Goal: Task Accomplishment & Management: Use online tool/utility

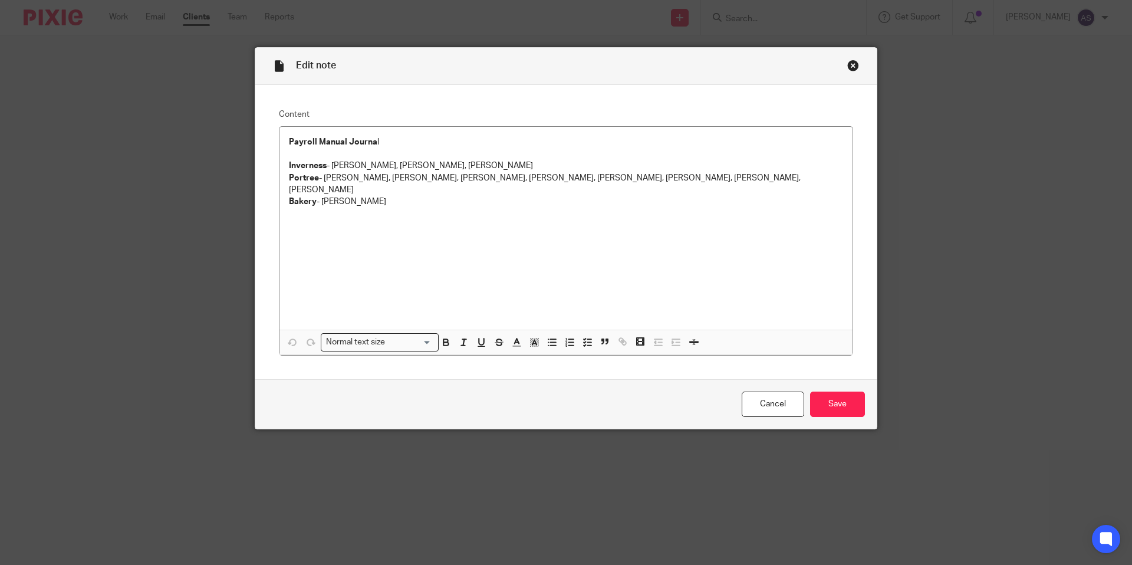
drag, startPoint x: 856, startPoint y: 68, endPoint x: 809, endPoint y: 66, distance: 47.2
click at [856, 68] on div "Close this dialog window" at bounding box center [853, 66] width 12 height 12
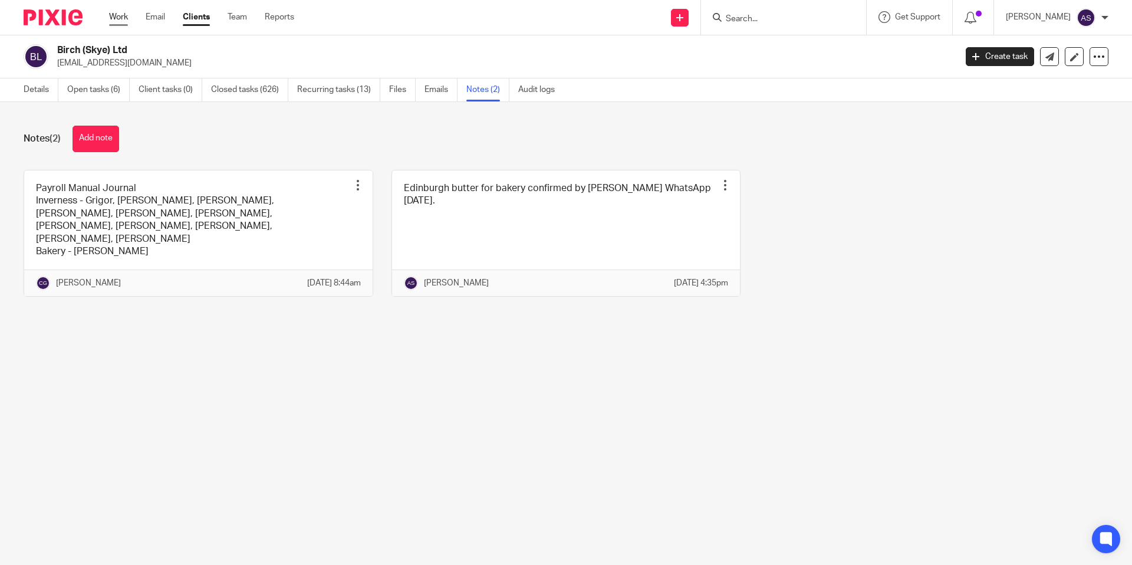
click at [116, 17] on link "Work" at bounding box center [118, 17] width 19 height 12
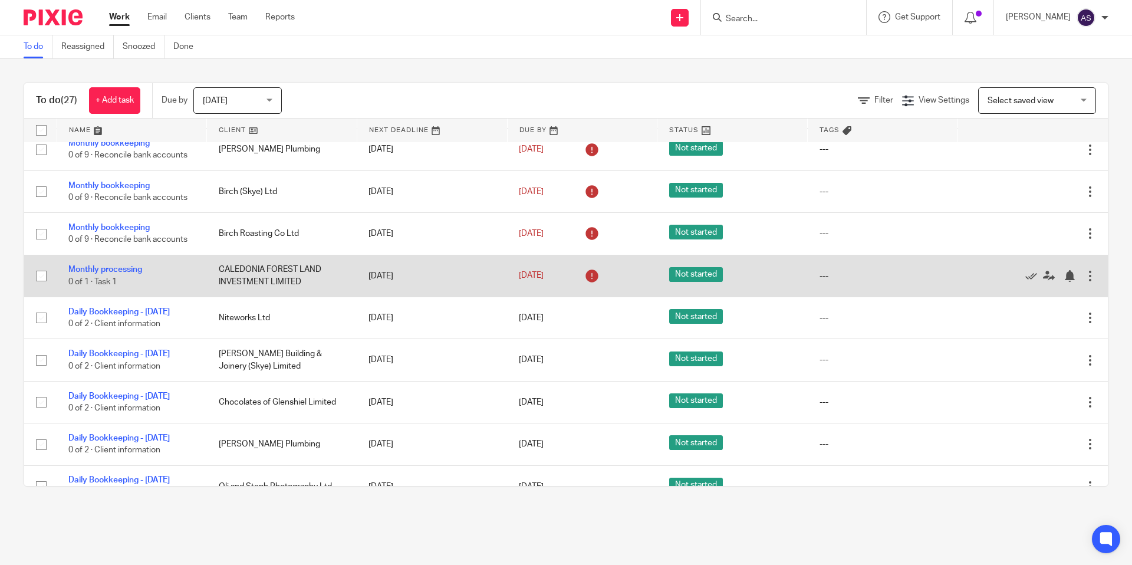
scroll to position [691, 0]
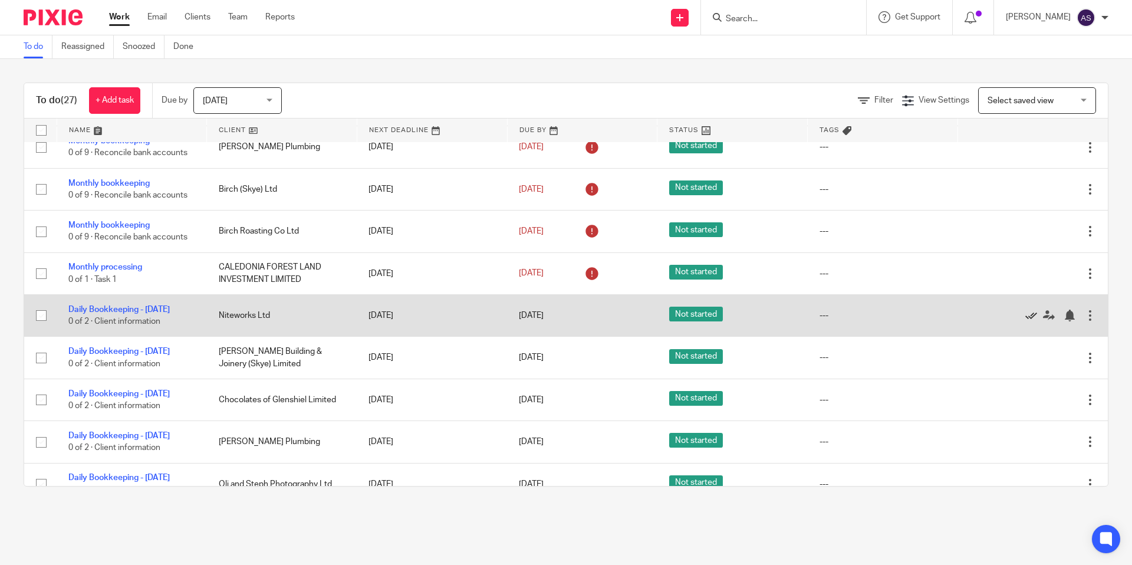
click at [1032, 321] on icon at bounding box center [1031, 315] width 12 height 12
click at [1027, 321] on icon at bounding box center [1031, 315] width 12 height 12
click at [1028, 321] on icon at bounding box center [1031, 315] width 12 height 12
click at [1030, 321] on icon at bounding box center [1031, 315] width 12 height 12
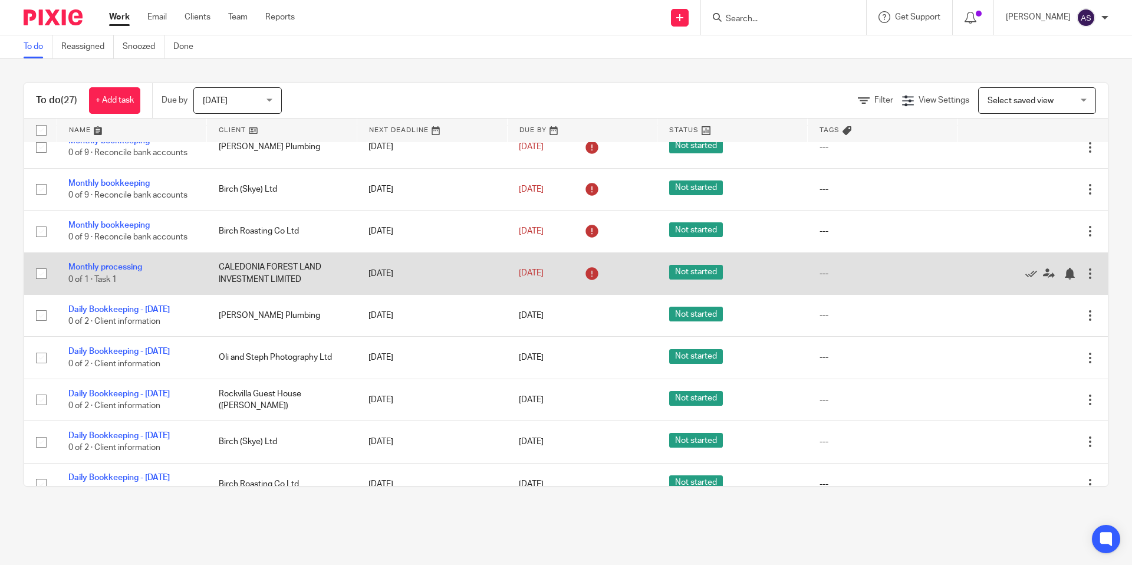
scroll to position [683, 0]
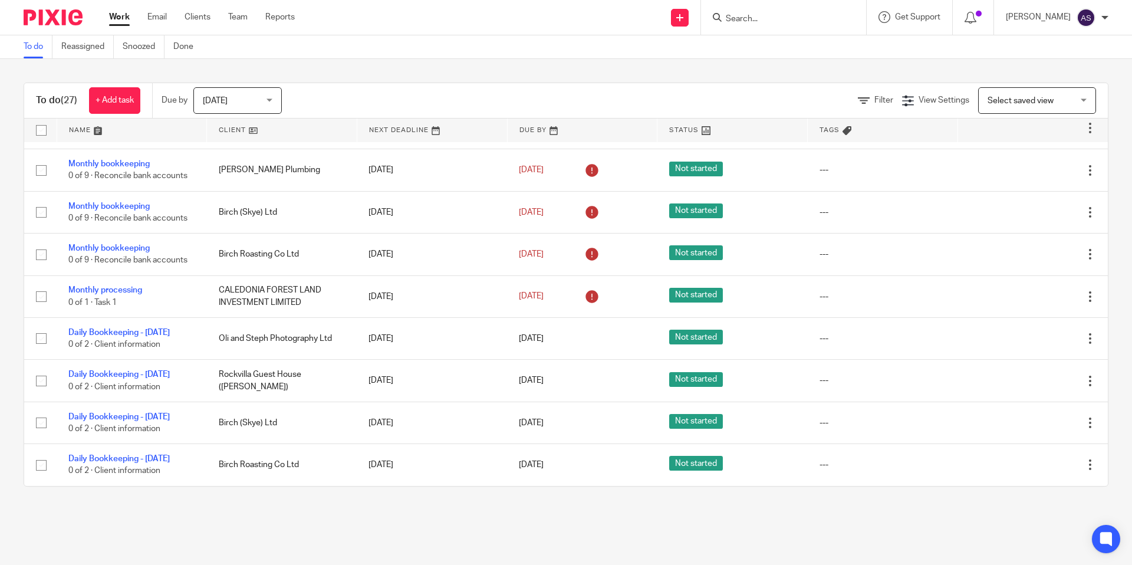
drag, startPoint x: 751, startPoint y: 32, endPoint x: 761, endPoint y: 27, distance: 11.1
click at [753, 31] on div at bounding box center [783, 17] width 165 height 35
click at [762, 25] on div at bounding box center [783, 17] width 165 height 35
click at [762, 15] on input "Search" at bounding box center [777, 19] width 106 height 11
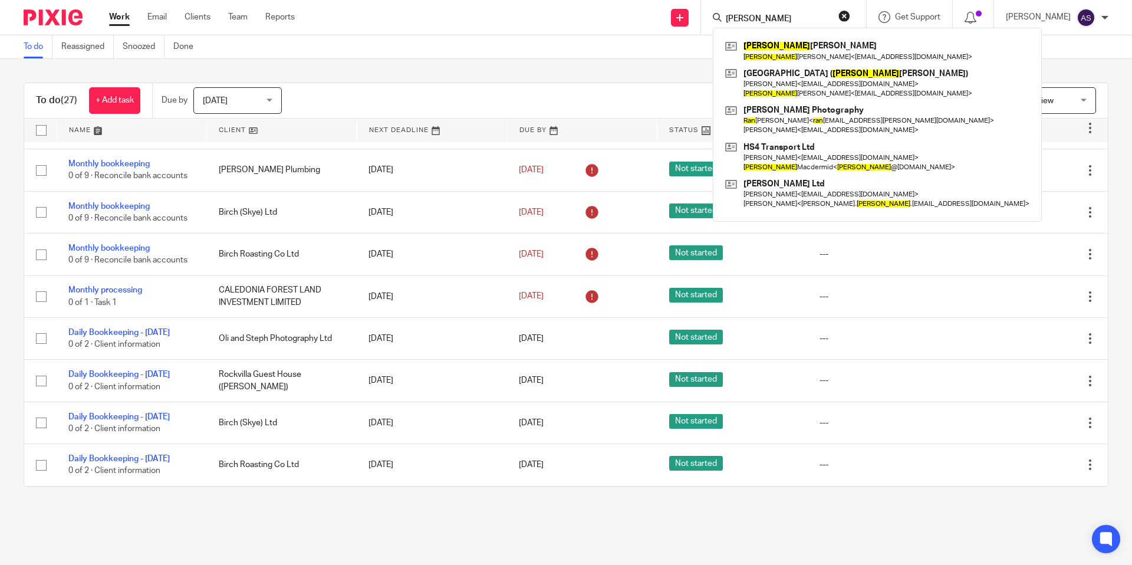
type input "ryan"
click at [664, 79] on div "To do (27) + Add task Due by Today Today Today Tomorrow This week Next week Thi…" at bounding box center [566, 284] width 1132 height 451
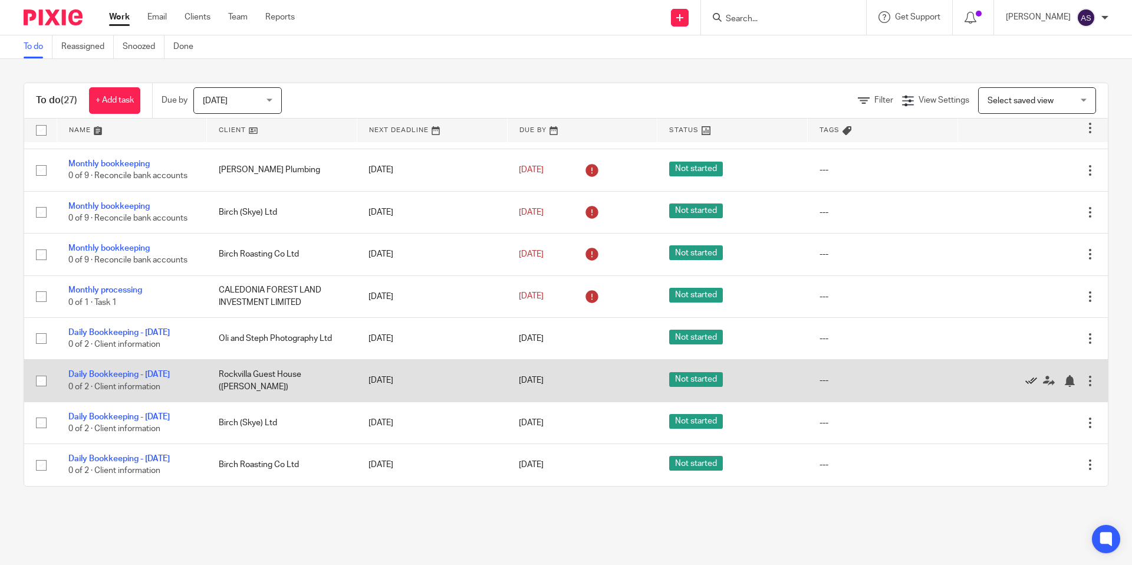
click at [1029, 378] on icon at bounding box center [1031, 381] width 12 height 12
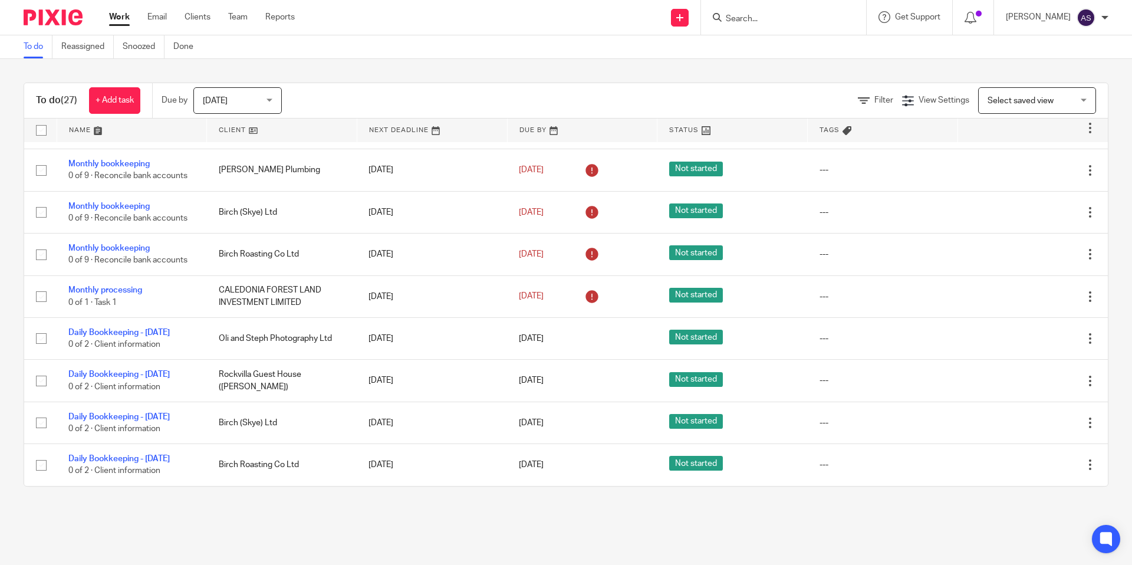
scroll to position [640, 0]
